Goal: Information Seeking & Learning: Learn about a topic

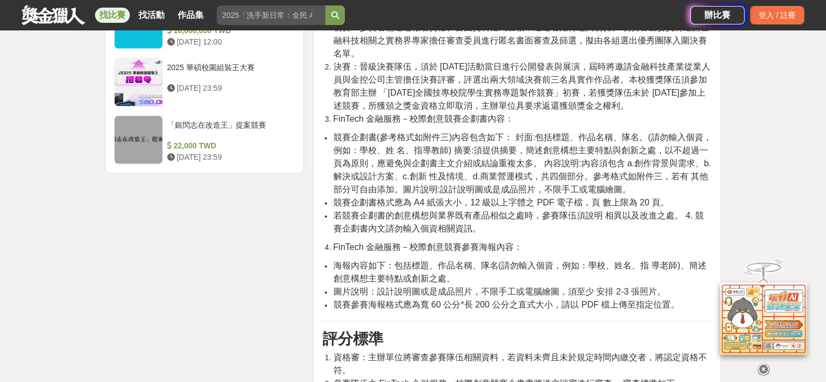
scroll to position [1465, 0]
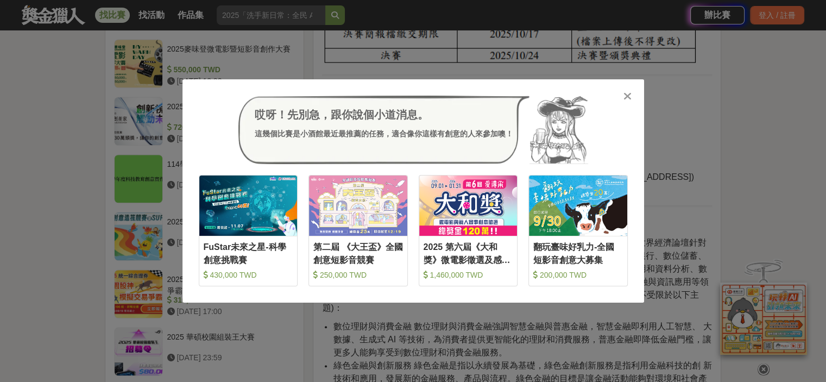
click at [632, 95] on div at bounding box center [627, 95] width 11 height 11
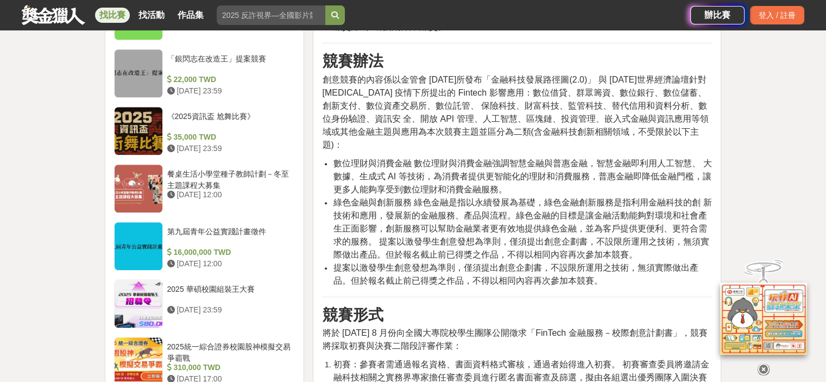
scroll to position [1140, 0]
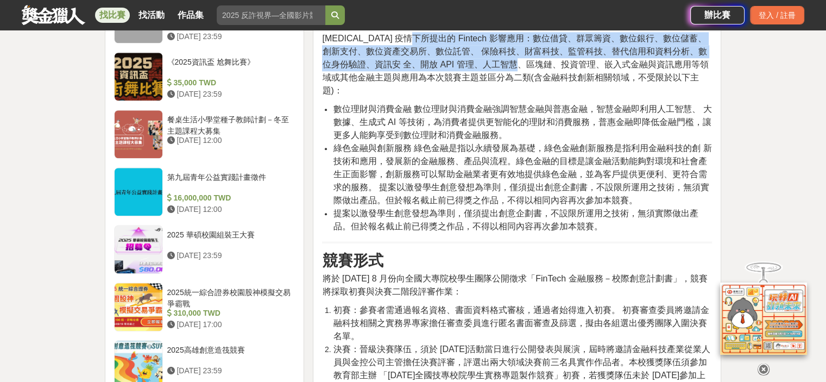
drag, startPoint x: 417, startPoint y: 212, endPoint x: 517, endPoint y: 238, distance: 102.7
click at [517, 95] on span "創意競賽的內容係以金管會 2023 年 8 月所發布「金融科技發展路徑圖(2.0)」 與 2022 年世界經濟論壇針對 COVID-19 疫情下所提出的 Fi…" at bounding box center [515, 58] width 386 height 74
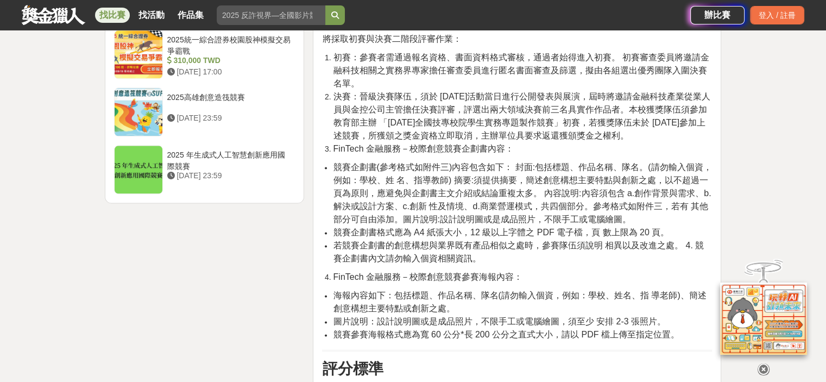
scroll to position [1411, 0]
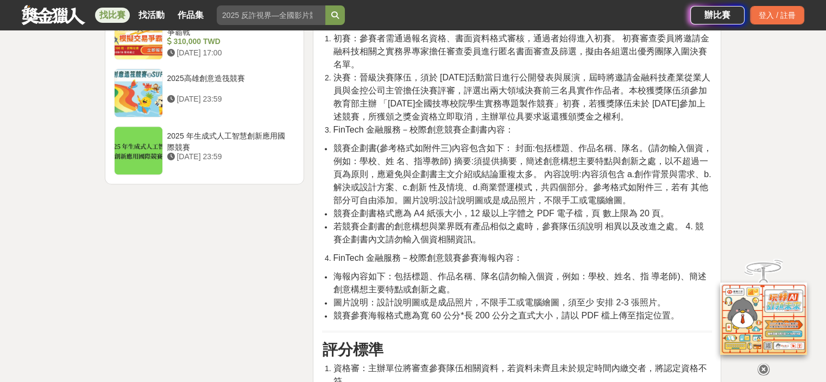
drag, startPoint x: 537, startPoint y: 149, endPoint x: 651, endPoint y: 169, distance: 115.6
click at [651, 169] on div "活動簡介 活動主題 以數位理財與消費金融，綠色金融與創新服務二類等金融科技相關主題。 參賽資格 114 學年度為在校生之全國大專院校學生，皆可組隊報名參加。參…" at bounding box center [517, 119] width 390 height 2312
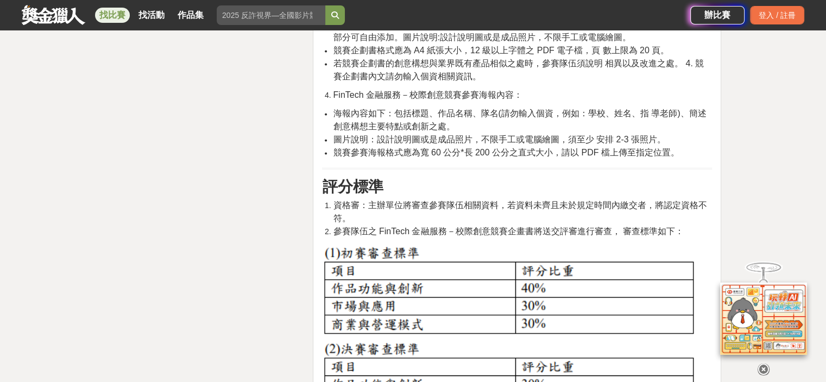
scroll to position [1520, 0]
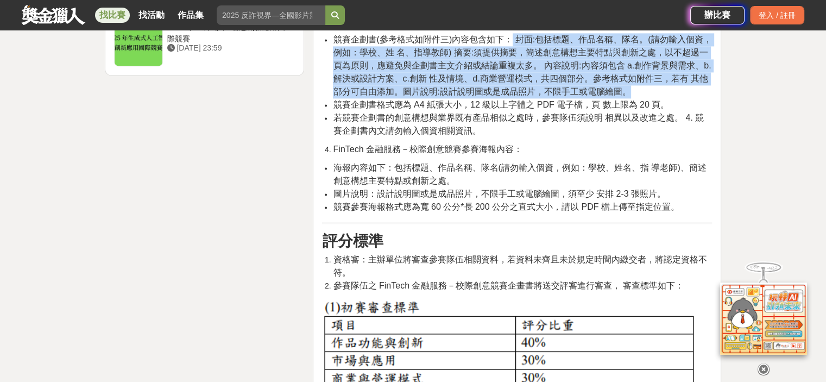
drag, startPoint x: 511, startPoint y: 200, endPoint x: 634, endPoint y: 250, distance: 132.4
click at [634, 98] on li "競賽企劃書(參考格式如附件三)內容包含如下： 封面:包括標題、作品名稱、隊名。(請勿輸入個資，例如：學校、姓 名、指導教師) 摘要:須提供摘要，簡述創意構想主…" at bounding box center [522, 65] width 379 height 65
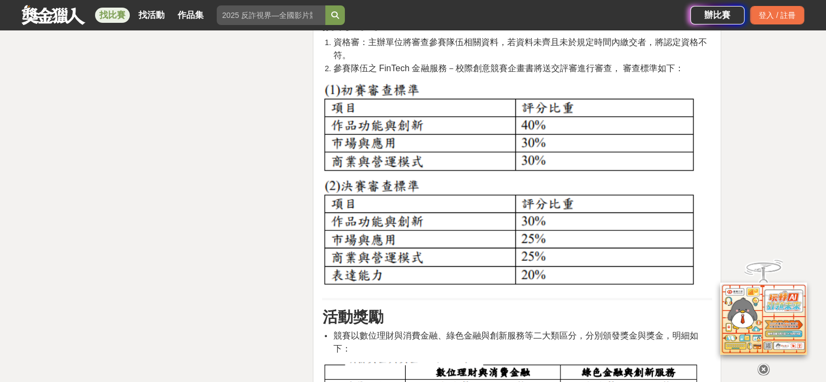
scroll to position [1791, 0]
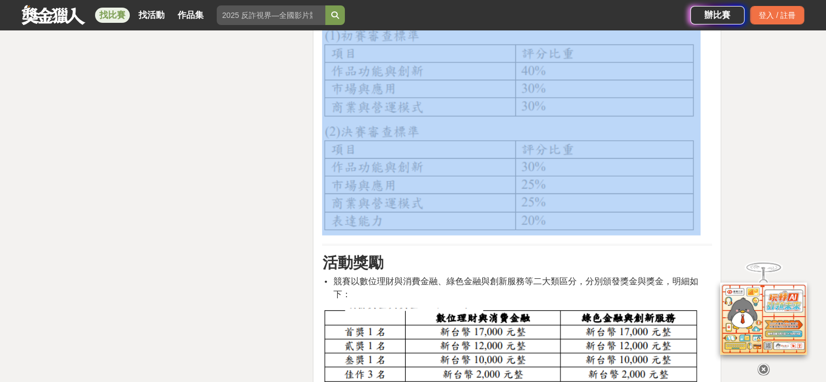
drag, startPoint x: 368, startPoint y: 163, endPoint x: 509, endPoint y: 180, distance: 141.6
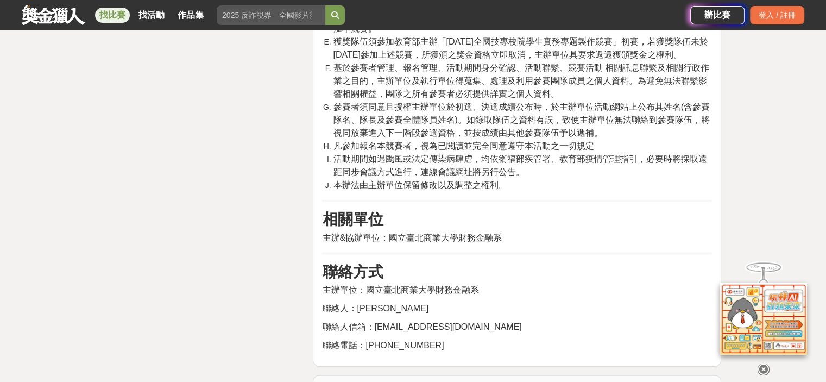
scroll to position [2551, 0]
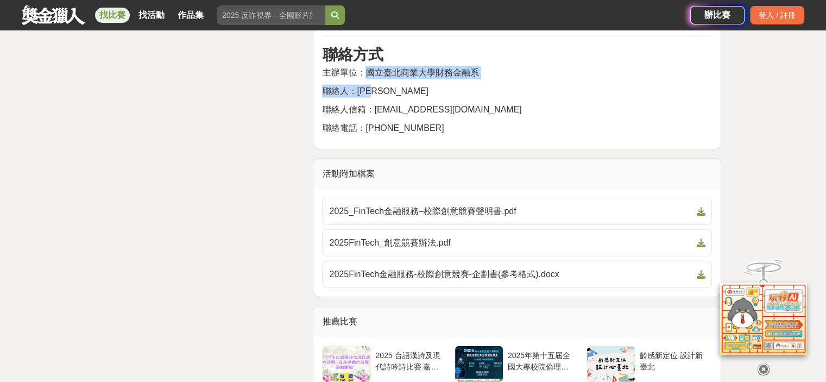
drag, startPoint x: 361, startPoint y: 232, endPoint x: 471, endPoint y: 239, distance: 110.4
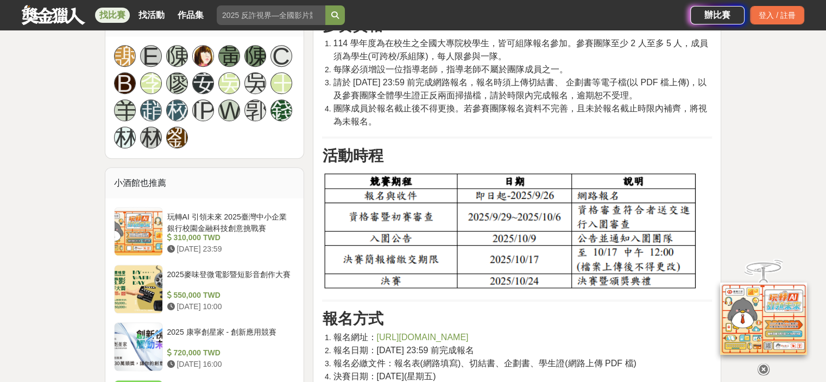
scroll to position [1010, 0]
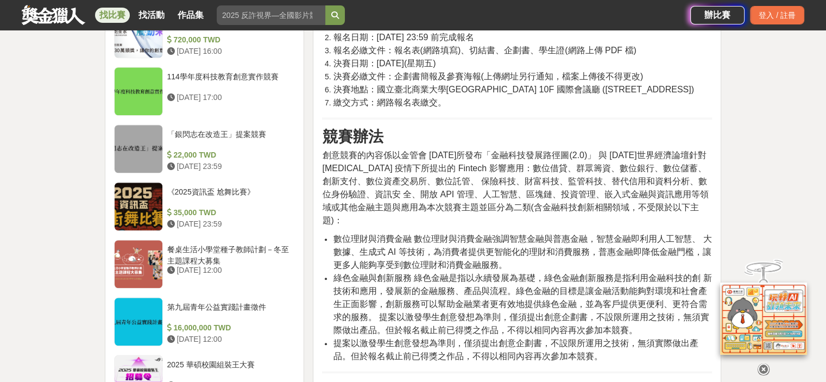
click at [446, 29] on span "[URL][DOMAIN_NAME]" at bounding box center [422, 24] width 92 height 9
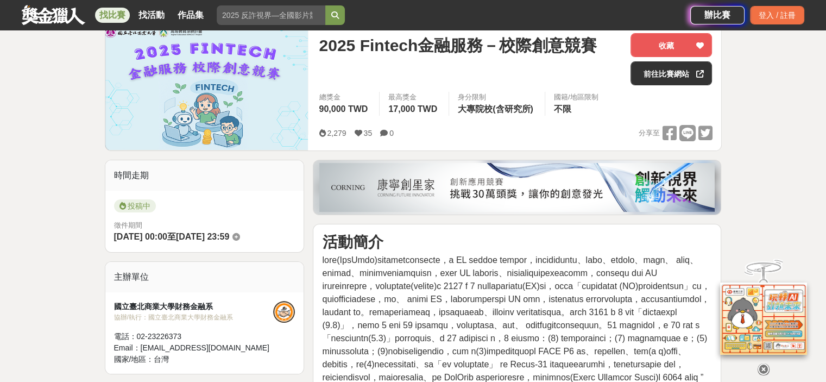
scroll to position [0, 0]
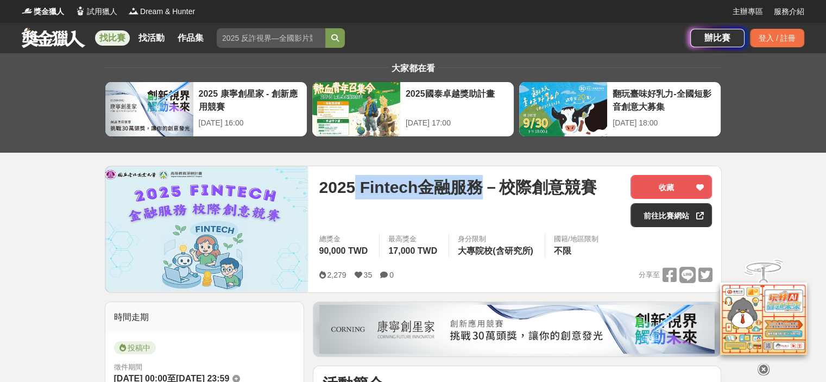
drag, startPoint x: 358, startPoint y: 187, endPoint x: 467, endPoint y: 187, distance: 108.6
click at [491, 191] on span "2025 Fintech金融服務－校際創意競賽" at bounding box center [458, 187] width 278 height 24
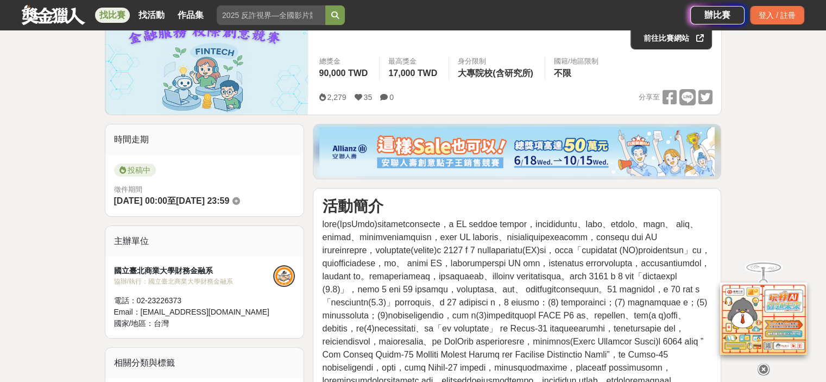
scroll to position [217, 0]
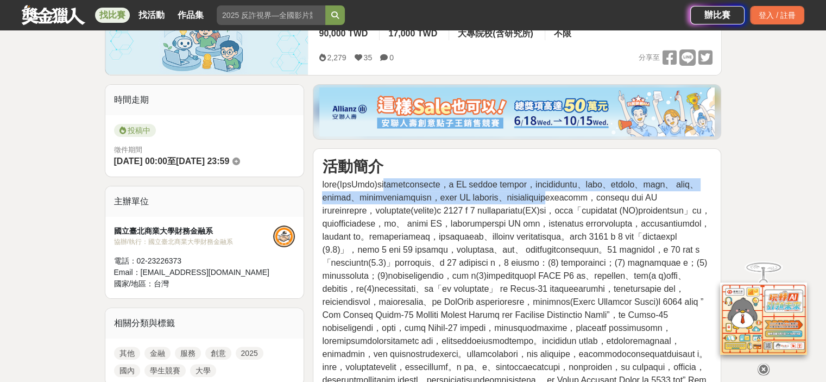
drag, startPoint x: 491, startPoint y: 195, endPoint x: 608, endPoint y: 207, distance: 117.4
click at [608, 207] on span at bounding box center [516, 302] width 388 height 244
click at [543, 202] on span at bounding box center [516, 302] width 388 height 244
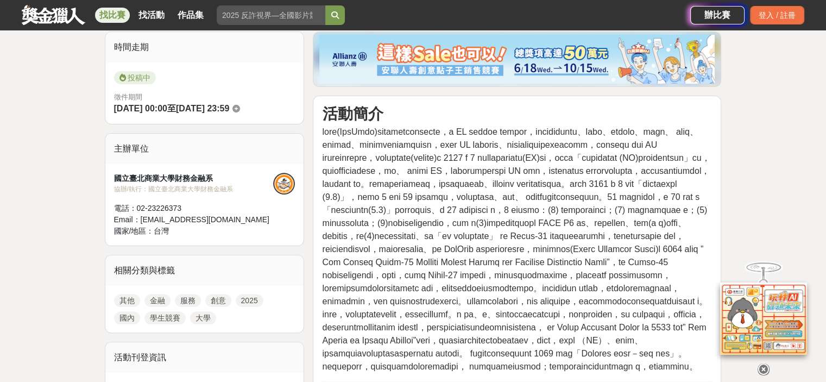
scroll to position [326, 0]
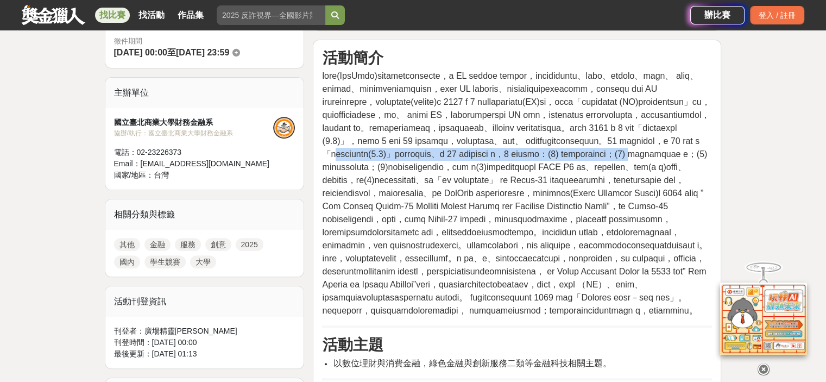
drag, startPoint x: 430, startPoint y: 204, endPoint x: 536, endPoint y: 212, distance: 106.2
click at [536, 212] on span at bounding box center [516, 193] width 388 height 244
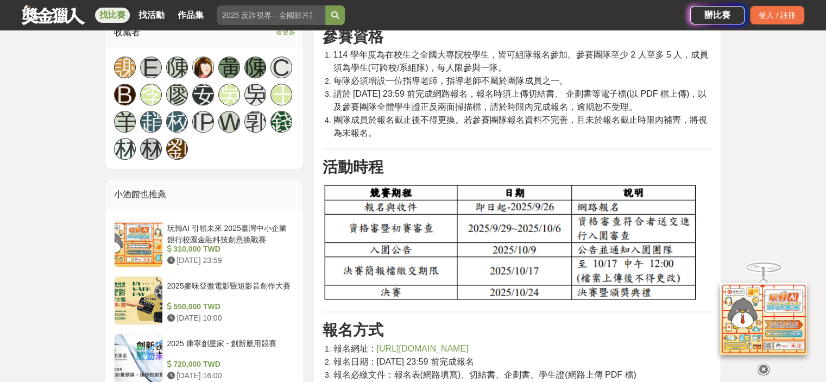
scroll to position [706, 0]
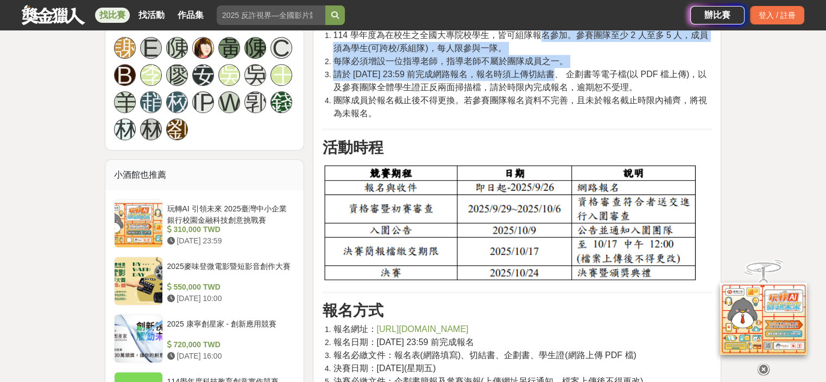
drag, startPoint x: 538, startPoint y: 204, endPoint x: 519, endPoint y: 236, distance: 37.7
click at [519, 120] on ol "114 學年度為在校生之全國大專院校學生，皆可組隊報名參加。參賽團隊至少 2 人至多 5 人，成員須為學生(可跨校/系組隊)，每人限參與一隊。 每隊必須增設一…" at bounding box center [517, 74] width 390 height 91
click at [519, 66] on span "每隊必須增設一位指導老師，指導老師不屬於團隊成員之一。" at bounding box center [450, 60] width 234 height 9
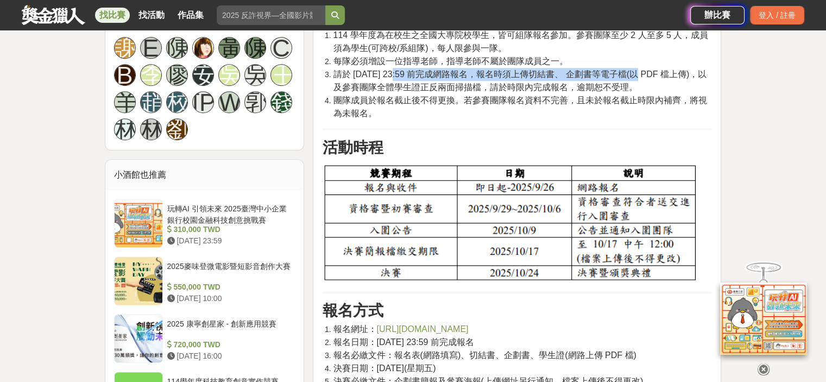
drag, startPoint x: 404, startPoint y: 245, endPoint x: 610, endPoint y: 247, distance: 205.7
click at [610, 92] on span "請於 [DATE] 23:59 前完成網路報名，報名時須上傳切結書、 企劃書等電子檔(以 PDF 檔上傳)，以及參賽團隊全體學生證正反兩面掃描檔，請於時限內完…" at bounding box center [519, 80] width 373 height 22
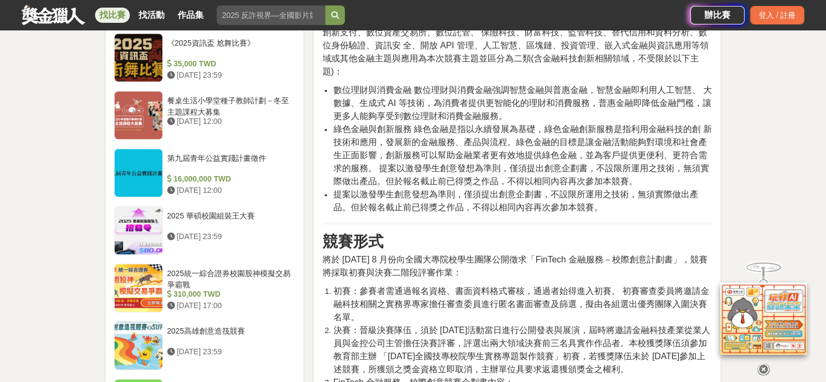
scroll to position [1140, 0]
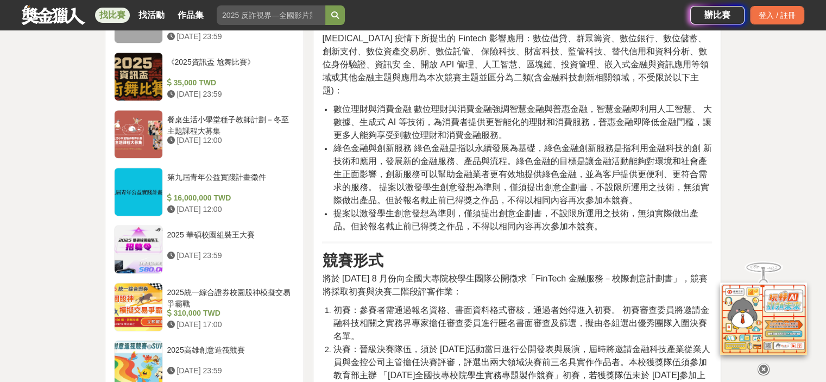
drag, startPoint x: 389, startPoint y: 110, endPoint x: 433, endPoint y: 119, distance: 44.8
drag, startPoint x: 451, startPoint y: 113, endPoint x: 480, endPoint y: 115, distance: 28.8
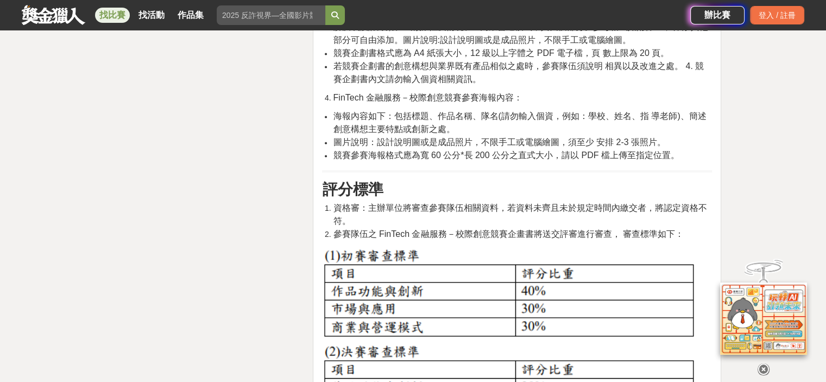
scroll to position [2551, 0]
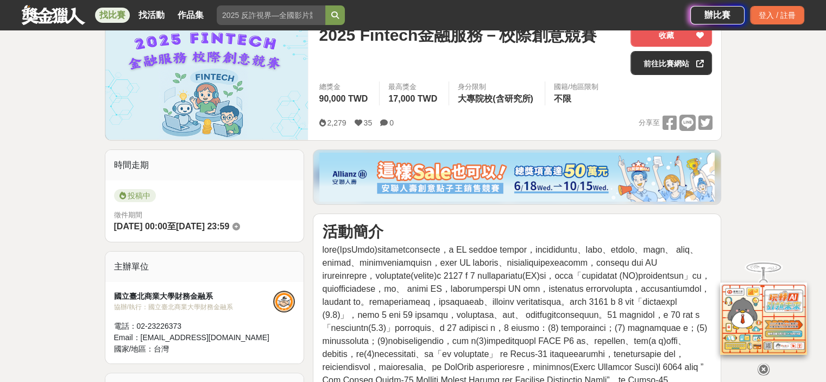
scroll to position [109, 0]
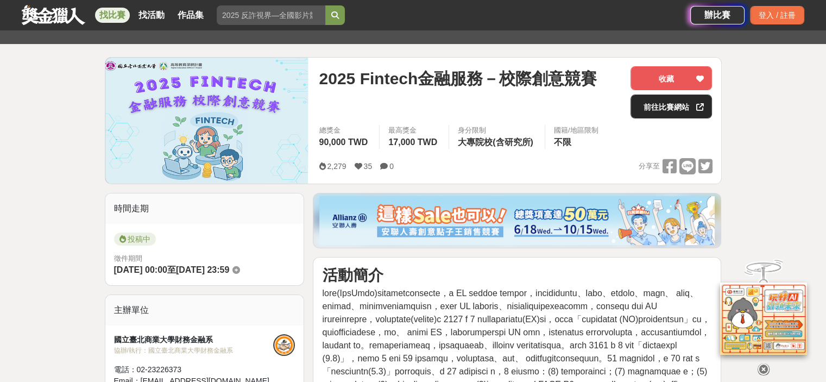
click at [657, 106] on link "前往比賽網站" at bounding box center [670, 106] width 81 height 24
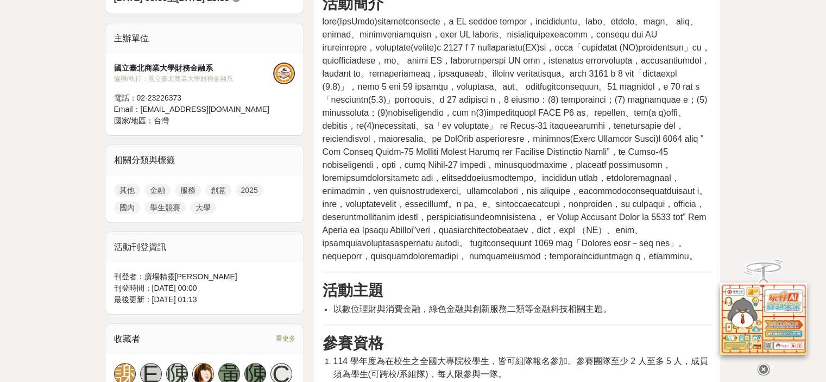
scroll to position [0, 0]
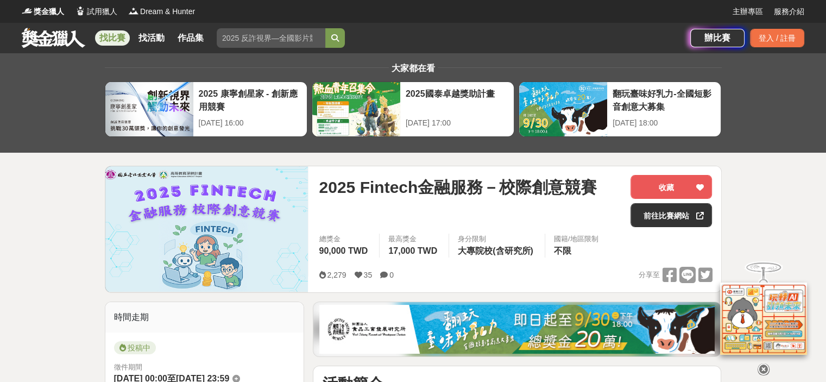
click at [364, 186] on span "2025 Fintech金融服務－校際創意競賽" at bounding box center [458, 187] width 278 height 24
drag, startPoint x: 361, startPoint y: 186, endPoint x: 419, endPoint y: 183, distance: 57.6
click at [419, 183] on span "2025 Fintech金融服務－校際創意競賽" at bounding box center [458, 187] width 278 height 24
copy span "Fintech"
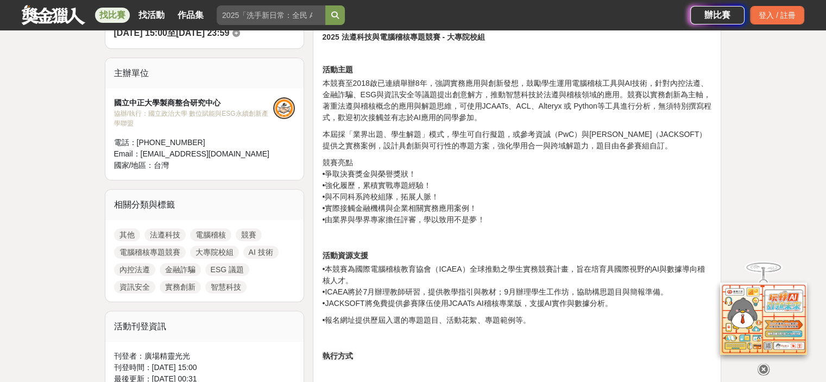
scroll to position [434, 0]
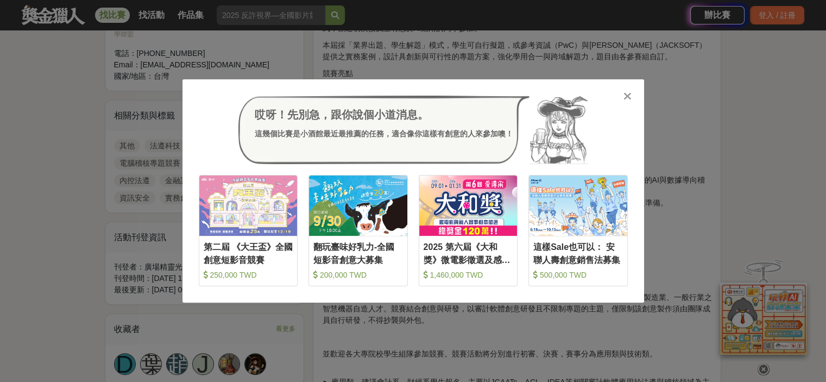
click at [629, 95] on icon at bounding box center [627, 96] width 8 height 11
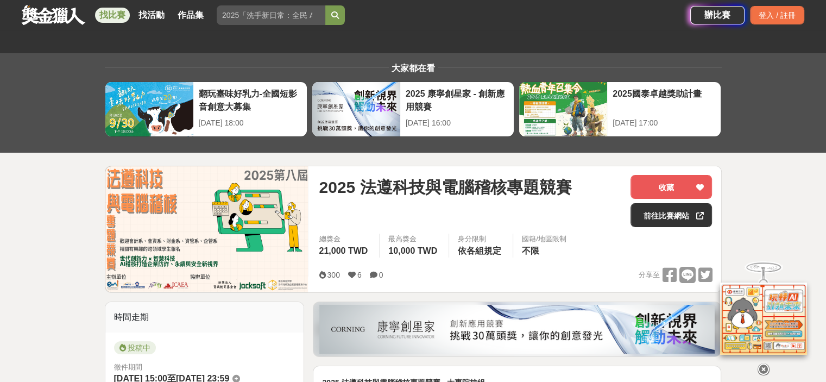
scroll to position [326, 0]
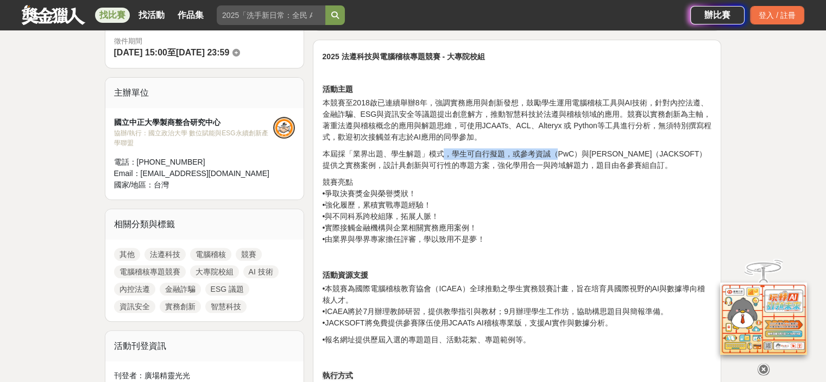
drag, startPoint x: 443, startPoint y: 145, endPoint x: 558, endPoint y: 153, distance: 115.4
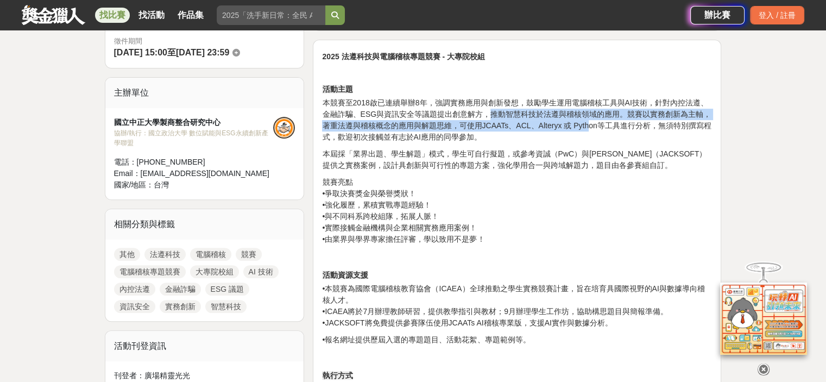
drag, startPoint x: 484, startPoint y: 116, endPoint x: 587, endPoint y: 128, distance: 103.8
click at [587, 128] on span "本競賽至2018啟已連續舉辦8年，強調實務應用與創新發想，鼓勵學生運用電腦稽核工具與AI技術，針對內控法遵、金融詐騙、ESG與資訊安全等議題提出創意解方，推動…" at bounding box center [516, 119] width 389 height 43
click at [589, 128] on span "本競賽至2018啟已連續舉辦8年，強調實務應用與創新發想，鼓勵學生運用電腦稽核工具與AI技術，針對內控法遵、金融詐騙、ESG與資訊安全等議題提出創意解方，推動…" at bounding box center [516, 119] width 389 height 43
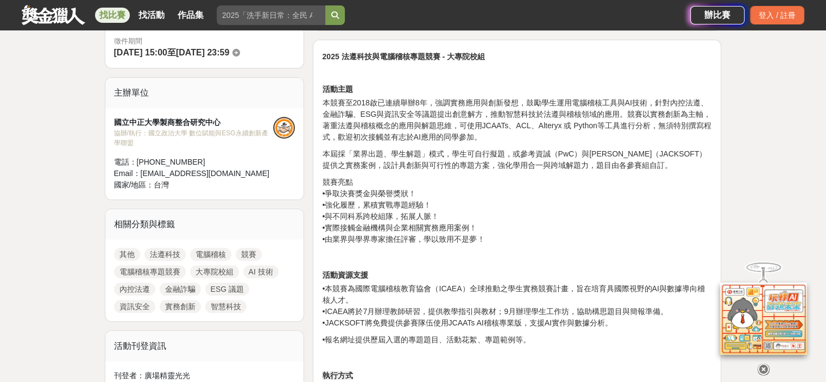
click at [563, 131] on p "本競賽至2018啟已連續舉辦8年，強調實務應用與創新發想，鼓勵學生運用電腦稽核工具與AI技術，針對內控法遵、金融詐騙、ESG與資訊安全等議題提出創意解方，推動…" at bounding box center [517, 120] width 390 height 46
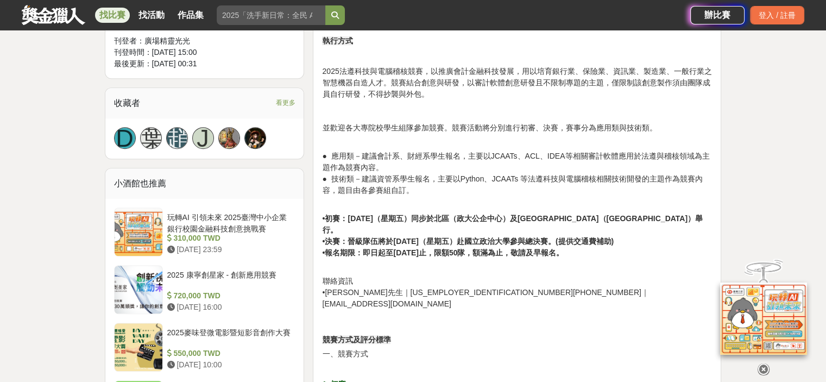
scroll to position [706, 0]
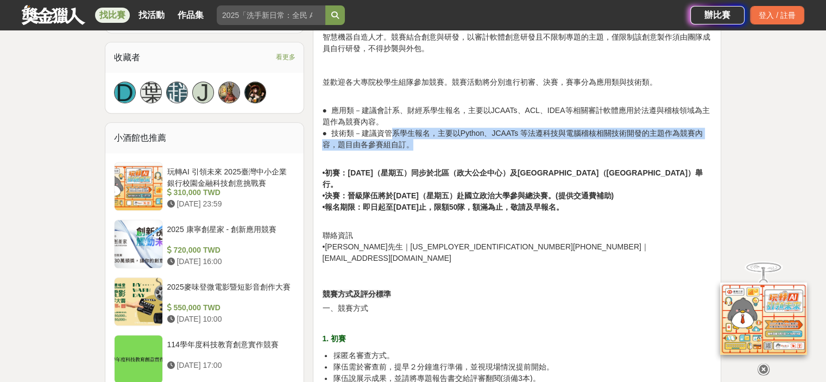
drag, startPoint x: 391, startPoint y: 136, endPoint x: 635, endPoint y: 149, distance: 244.6
click at [635, 149] on p "● 應用類－建議會計系、財經系學生報名，主要以JCAATs、ACL、IDEA等相關審計軟體應用於法遵與稽核領域為主題作為競賽內容。 ● 技術類－建議資管系學生…" at bounding box center [517, 128] width 390 height 46
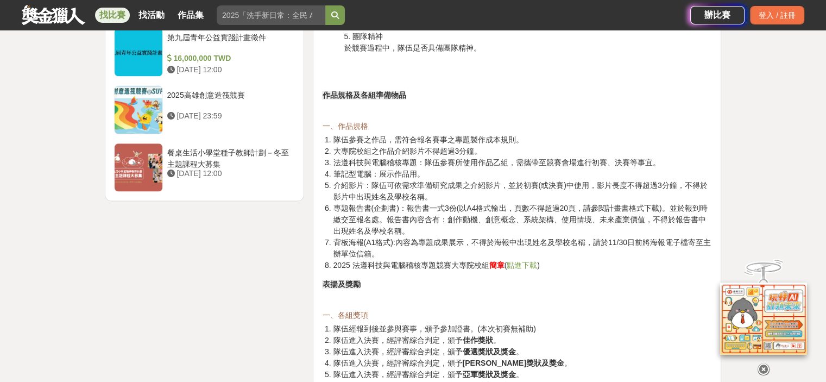
scroll to position [1357, 0]
click at [521, 261] on span "點進下載" at bounding box center [521, 265] width 30 height 9
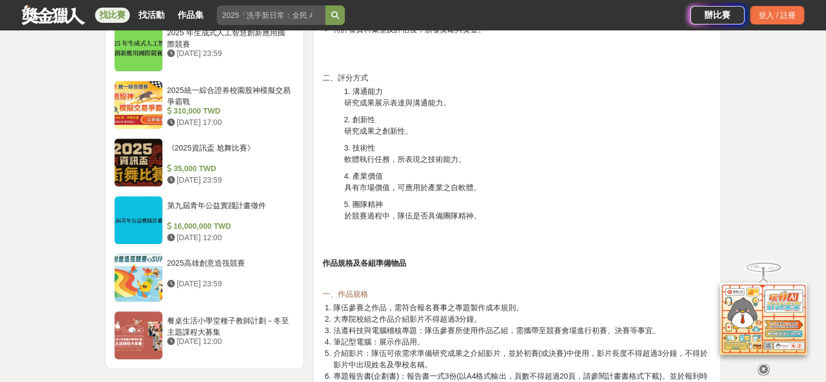
scroll to position [868, 0]
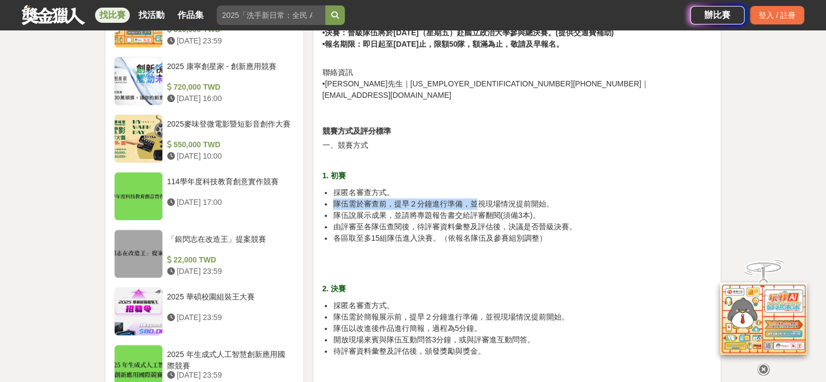
drag, startPoint x: 334, startPoint y: 181, endPoint x: 477, endPoint y: 177, distance: 143.4
click at [477, 199] on span "隊伍需於審查前，提早２分鐘進行準備，並視現場情況提前開始。" at bounding box center [443, 203] width 220 height 9
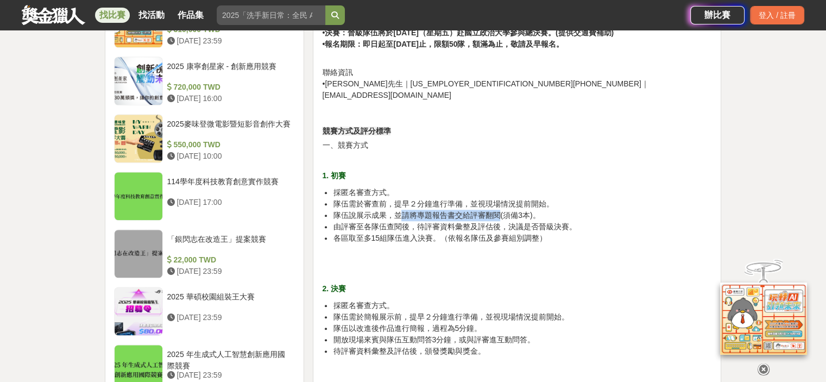
drag, startPoint x: 399, startPoint y: 194, endPoint x: 498, endPoint y: 195, distance: 99.3
click at [498, 211] on span "隊伍說展示成果，並請將專題報告書交給評審翻閱(須備3本)。" at bounding box center [436, 215] width 207 height 9
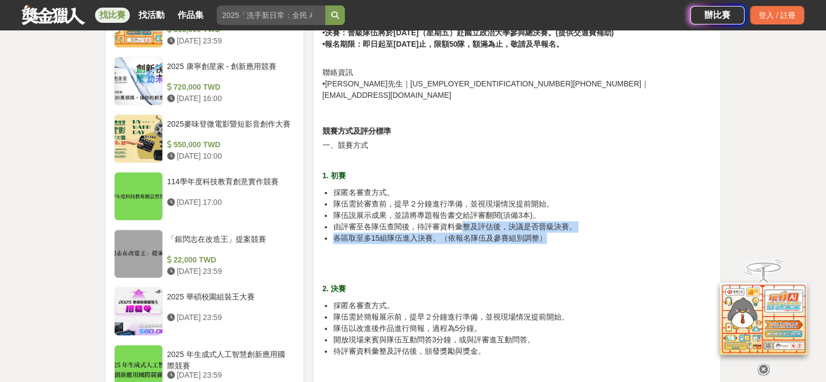
drag, startPoint x: 458, startPoint y: 206, endPoint x: 541, endPoint y: 210, distance: 83.1
click at [541, 210] on ul "採匿名審查方式。 隊伍需於審查前，提早２分鐘進行準備，並視現場情況提前開始。 隊伍說展示成果，並請將專題報告書交給評審翻閱(須備3本)。 由評審至各隊伍查閱後…" at bounding box center [517, 215] width 390 height 57
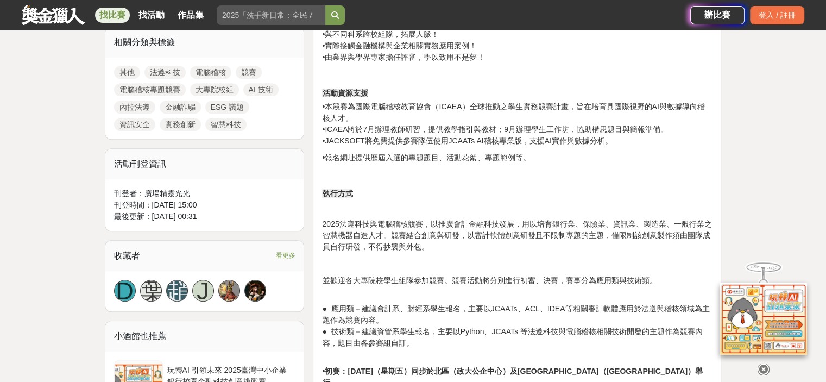
scroll to position [488, 0]
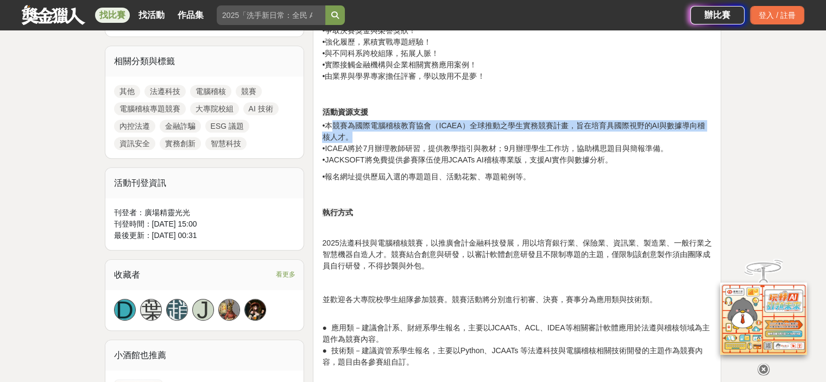
drag, startPoint x: 341, startPoint y: 124, endPoint x: 500, endPoint y: 136, distance: 159.5
click at [500, 136] on p "•本競賽為國際電腦稽核教育協會（ICAEA）全球推動之學生實務競賽計畫，旨在培育具國際視野的AI與數據導向稽核人才。 •ICAEA將於7月辦理教師研習，提供教…" at bounding box center [517, 143] width 390 height 46
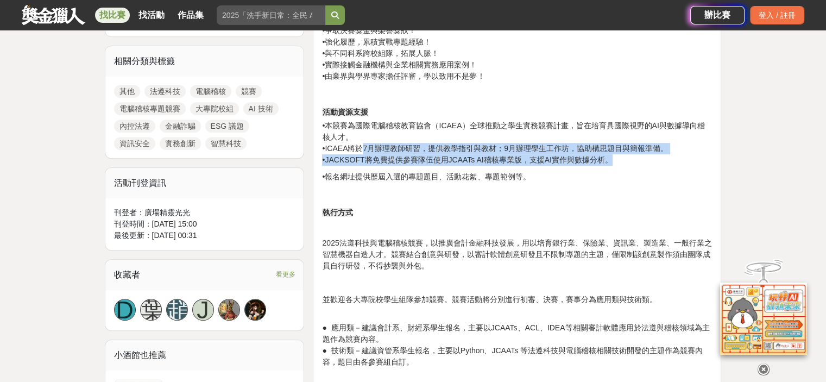
drag, startPoint x: 365, startPoint y: 146, endPoint x: 659, endPoint y: 156, distance: 294.9
click at [659, 156] on p "•本競賽為國際電腦稽核教育協會（ICAEA）全球推動之學生實務競賽計畫，旨在培育具國際視野的AI與數據導向稽核人才。 •ICAEA將於7月辦理教師研習，提供教…" at bounding box center [517, 143] width 390 height 46
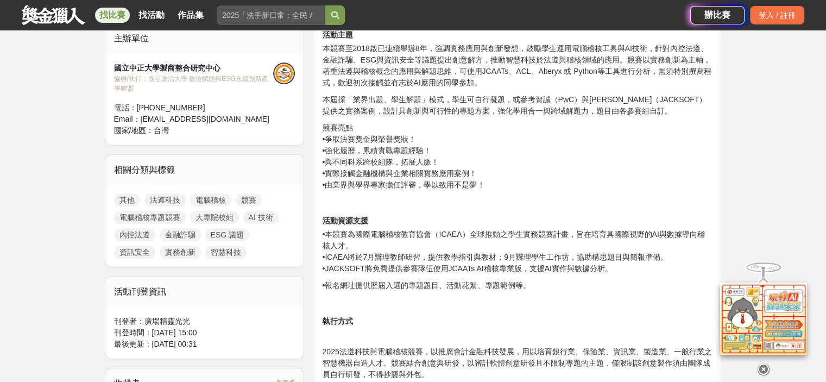
scroll to position [271, 0]
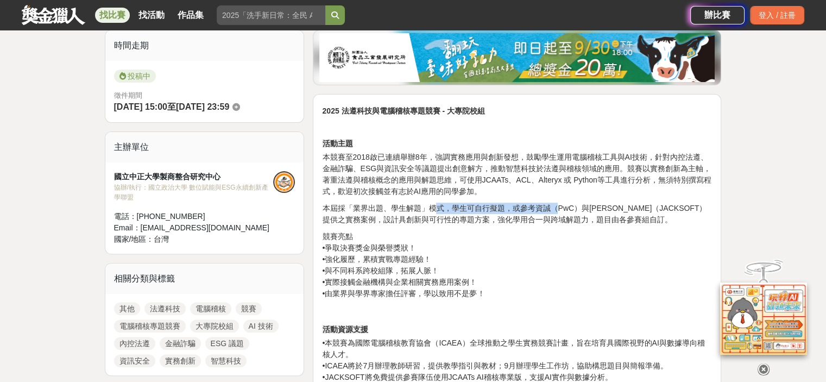
drag, startPoint x: 436, startPoint y: 201, endPoint x: 554, endPoint y: 208, distance: 118.5
click at [554, 208] on span "本屆採「業界出題、學生解題」模式，學生可自行擬題，或參考資誠（PwC）與傑克（JACKSOFT）提供之實務案例，設計具創新與可行性的專題方案，強化學用合一與跨…" at bounding box center [514, 214] width 384 height 20
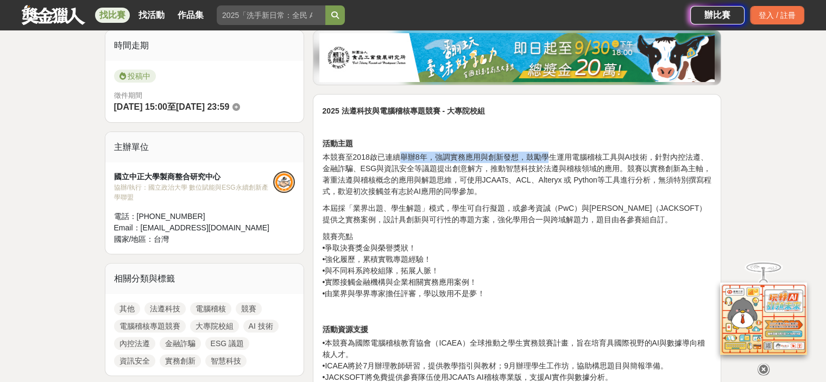
drag, startPoint x: 401, startPoint y: 154, endPoint x: 546, endPoint y: 159, distance: 145.0
click at [546, 159] on span "本競賽至2018啟已連續舉辦8年，強調實務應用與創新發想，鼓勵學生運用電腦稽核工具與AI技術，針對內控法遵、金融詐騙、ESG與資訊安全等議題提出創意解方，推動…" at bounding box center [516, 174] width 389 height 43
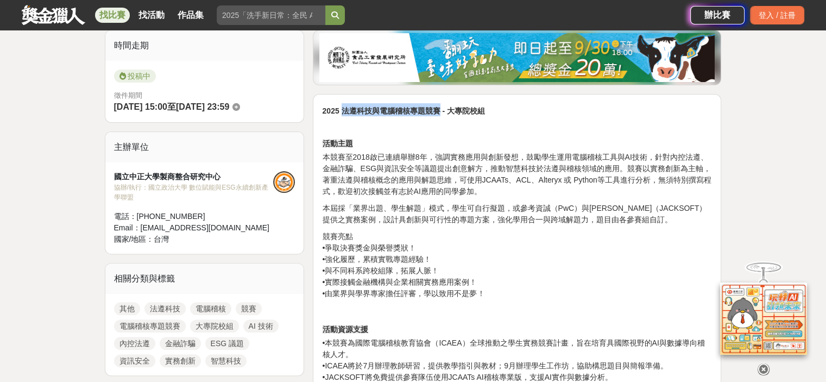
drag, startPoint x: 341, startPoint y: 110, endPoint x: 440, endPoint y: 110, distance: 98.8
click at [440, 110] on strong "2025 法遵科技與電腦稽核專題競賽 - 大專院校組" at bounding box center [403, 110] width 162 height 9
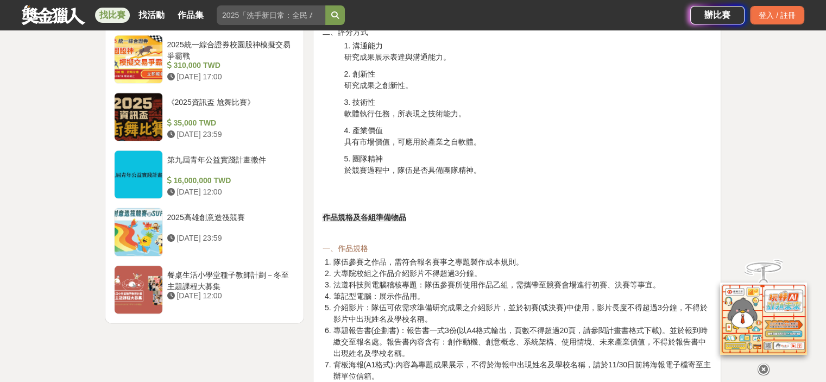
scroll to position [1303, 0]
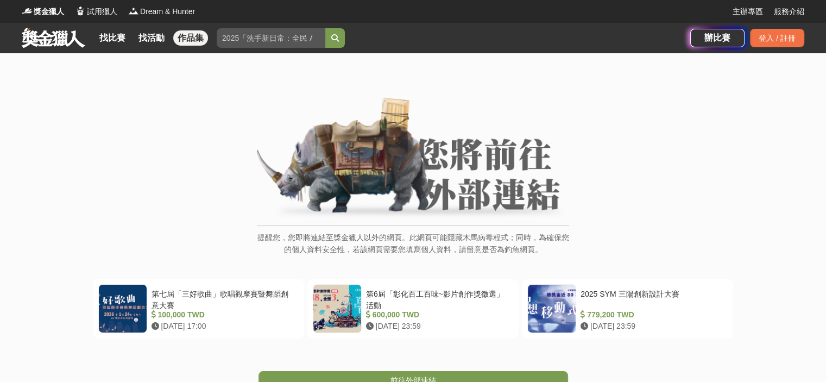
click at [188, 36] on link "作品集" at bounding box center [190, 37] width 35 height 15
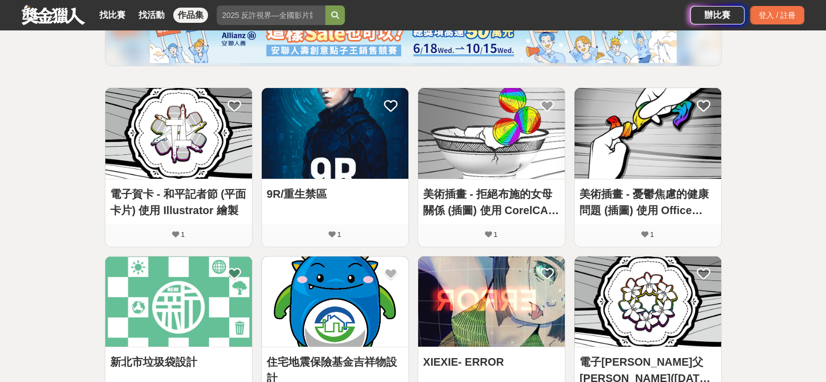
scroll to position [217, 0]
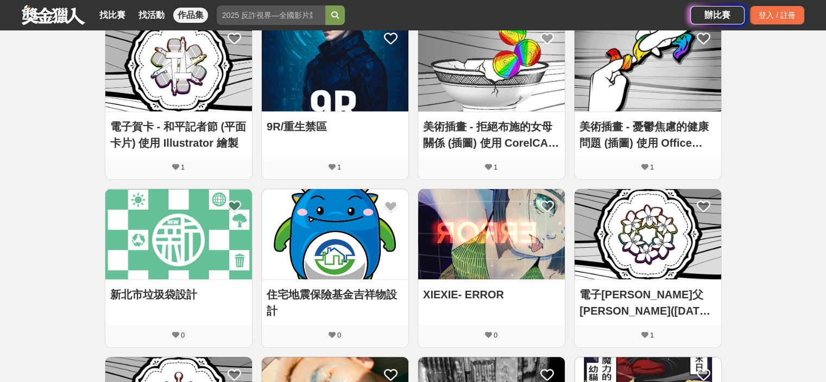
click at [167, 129] on link "電子賀卡 - 和平記者節 (平面卡片) 使用 Illustrator 繪製" at bounding box center [178, 134] width 136 height 33
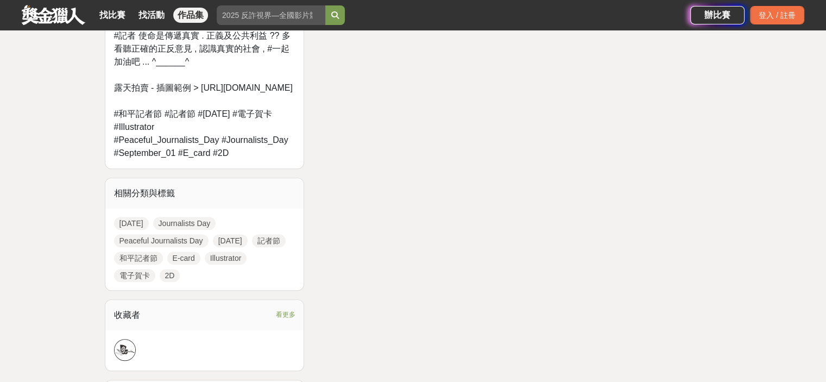
scroll to position [814, 0]
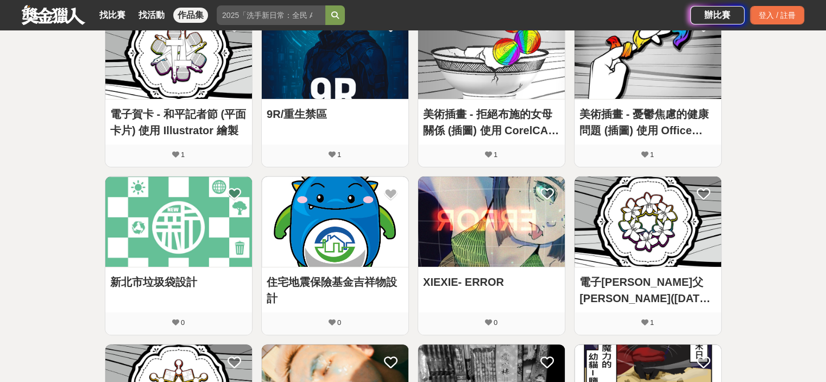
scroll to position [271, 0]
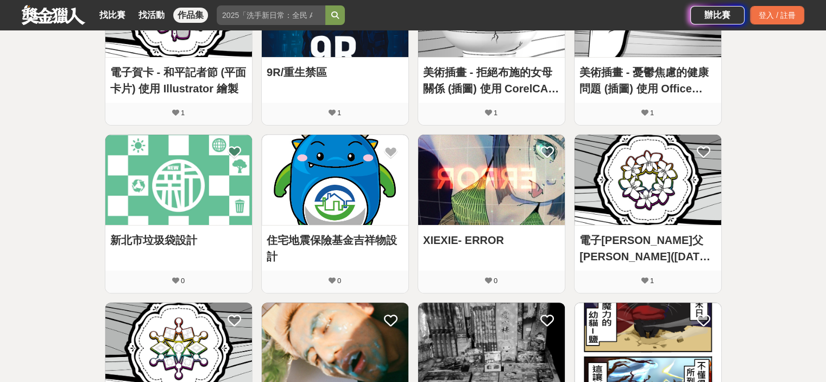
click at [457, 225] on link at bounding box center [491, 180] width 147 height 91
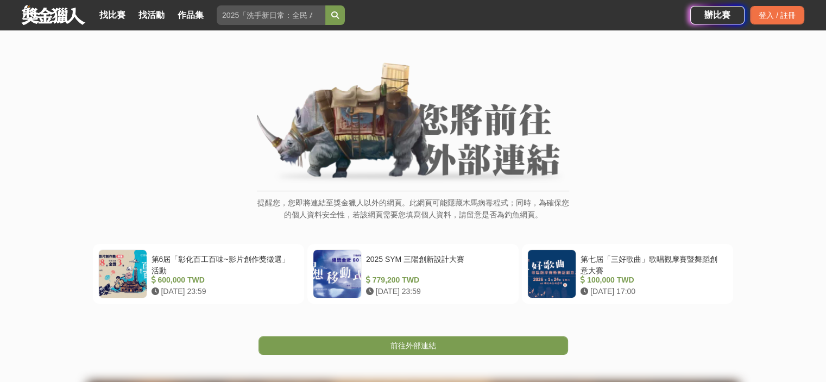
scroll to position [54, 0]
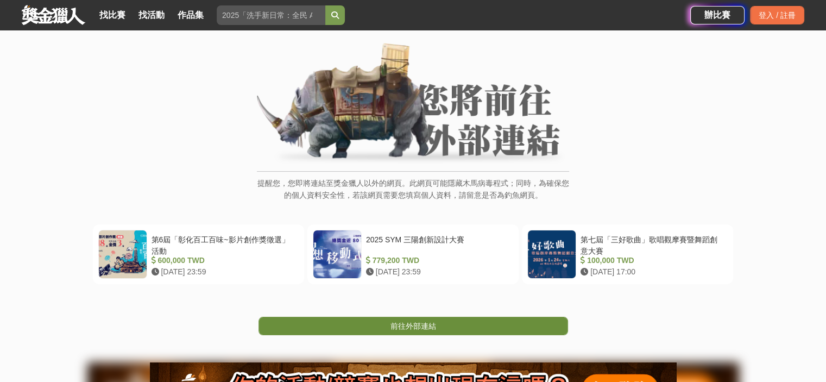
click at [397, 322] on span "前往外部連結" at bounding box center [413, 325] width 46 height 9
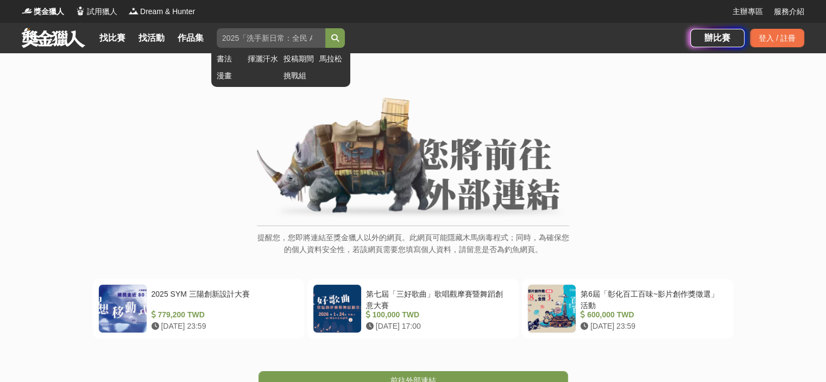
click at [274, 35] on input "search" at bounding box center [271, 38] width 109 height 20
click at [258, 38] on input "search" at bounding box center [271, 38] width 109 height 20
paste input "Fintech"
type input "Fintech"
click at [339, 39] on icon "submit" at bounding box center [335, 38] width 8 height 8
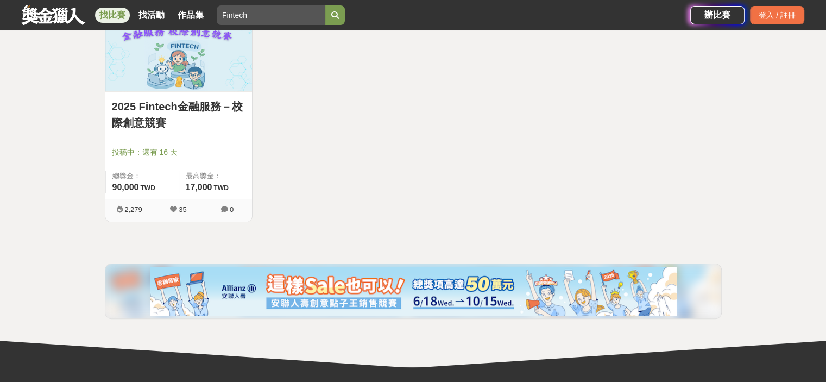
scroll to position [156, 0]
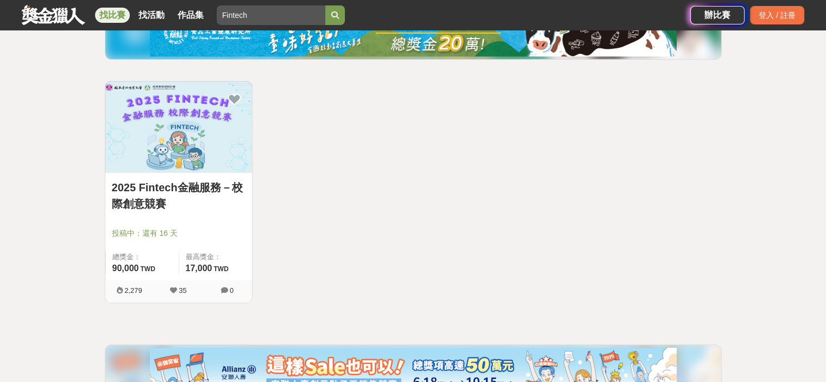
click at [192, 194] on link "2025 Fintech金融服務－校際創意競賽" at bounding box center [179, 195] width 134 height 33
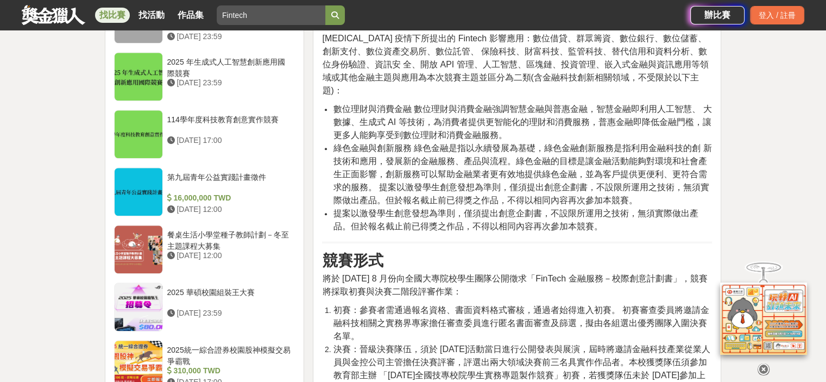
scroll to position [1411, 0]
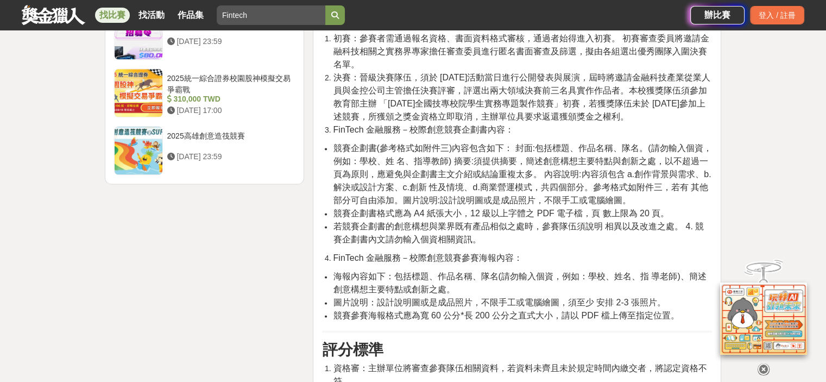
drag, startPoint x: 342, startPoint y: 194, endPoint x: 579, endPoint y: 219, distance: 237.4
click at [579, 71] on li "初賽：參賽者需通過報名資格、書面資料格式審核，通過者始得進入初賽。 初賽審查委員將邀請金融科技相關之實務界專家擔任審查委員進行匿名書面審查及篩選，擬由各組選出…" at bounding box center [522, 51] width 379 height 39
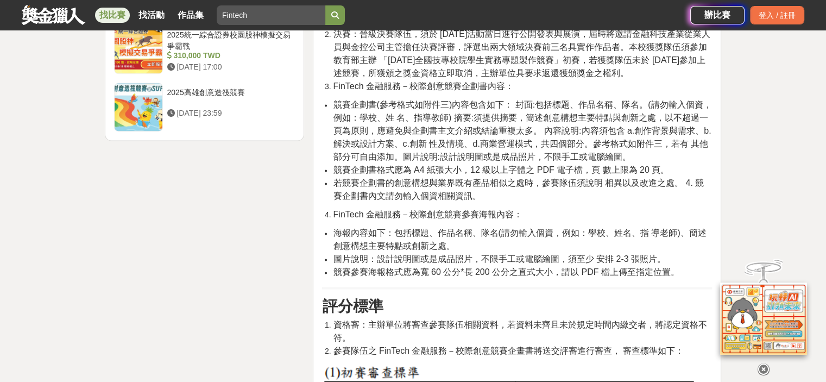
scroll to position [1520, 0]
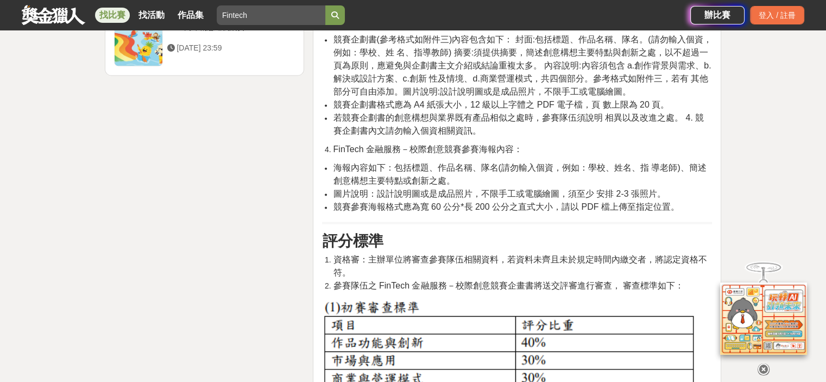
drag, startPoint x: 385, startPoint y: 125, endPoint x: 531, endPoint y: 149, distance: 147.4
drag, startPoint x: 351, startPoint y: 153, endPoint x: 608, endPoint y: 149, distance: 257.8
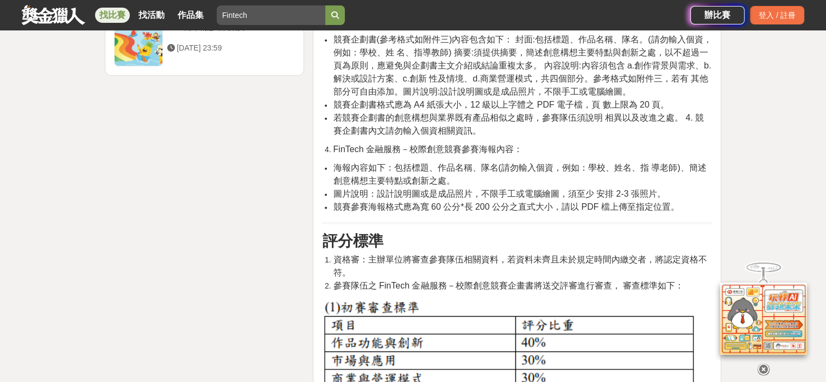
drag, startPoint x: 528, startPoint y: 162, endPoint x: 591, endPoint y: 160, distance: 63.0
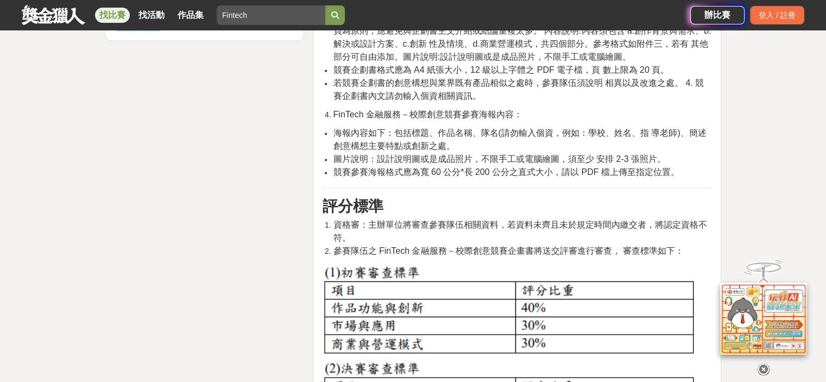
scroll to position [1574, 0]
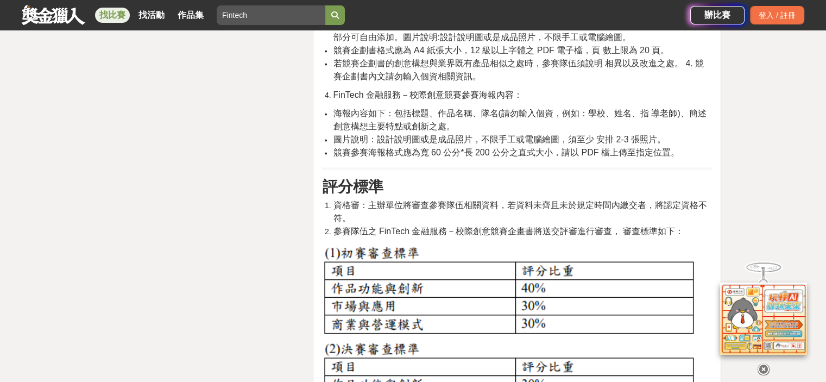
drag, startPoint x: 680, startPoint y: 82, endPoint x: 607, endPoint y: 97, distance: 73.8
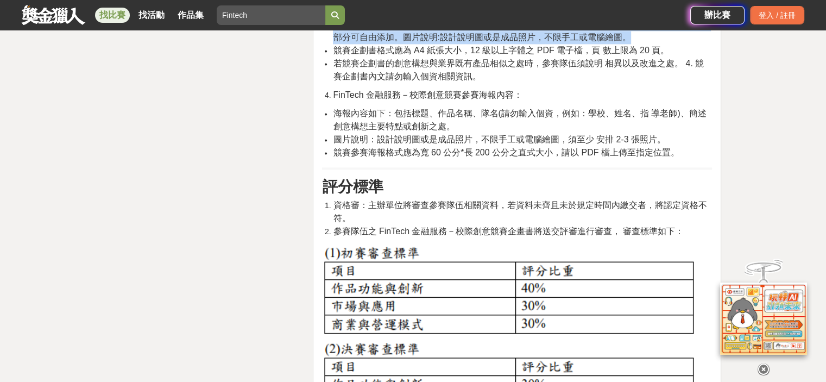
drag, startPoint x: 633, startPoint y: 192, endPoint x: 320, endPoint y: 143, distance: 317.0
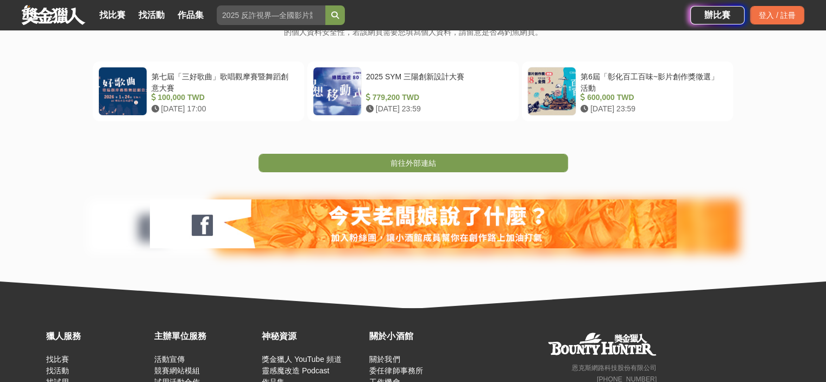
scroll to position [109, 0]
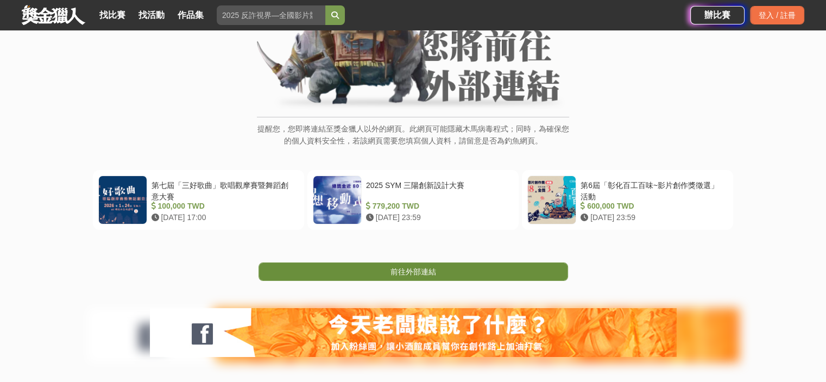
click at [396, 267] on span "前往外部連結" at bounding box center [413, 271] width 46 height 9
